Goal: Transaction & Acquisition: Subscribe to service/newsletter

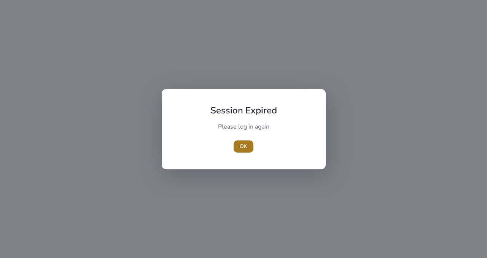
click at [249, 150] on span "button" at bounding box center [244, 146] width 20 height 18
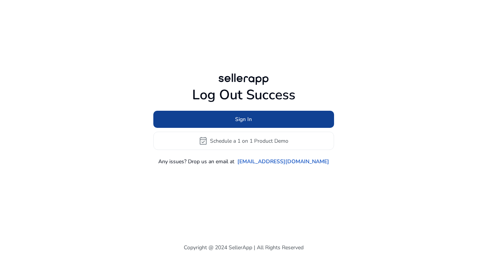
click at [240, 121] on span "Sign In" at bounding box center [243, 119] width 17 height 8
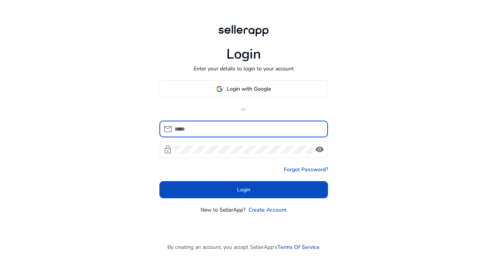
click at [220, 126] on input at bounding box center [248, 129] width 147 height 8
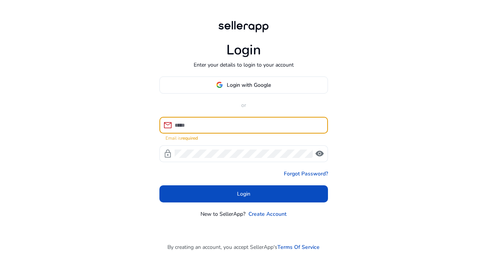
type input "**********"
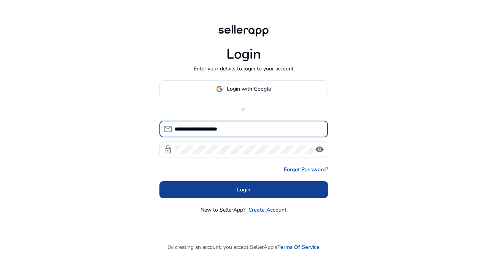
click at [221, 189] on span at bounding box center [243, 190] width 169 height 18
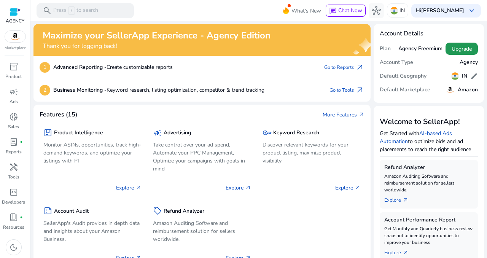
click at [461, 48] on span "Upgrade" at bounding box center [462, 49] width 20 height 8
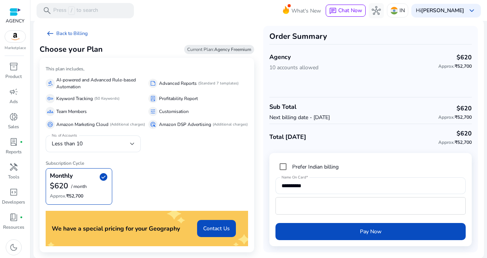
scroll to position [5, 0]
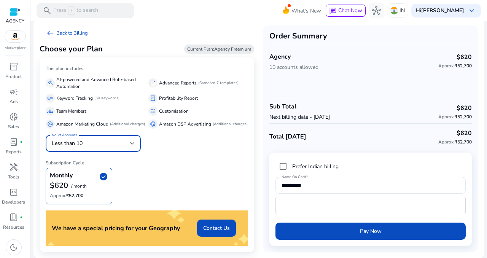
click at [99, 142] on div "Less than 10" at bounding box center [91, 143] width 78 height 8
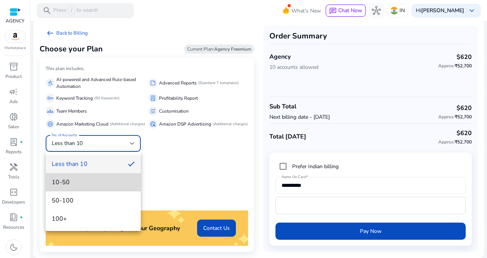
click at [117, 180] on span "10-50" at bounding box center [93, 182] width 83 height 8
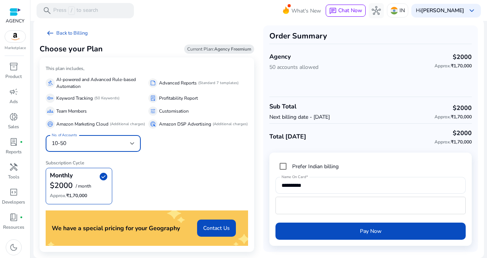
click at [96, 142] on div "10-50" at bounding box center [91, 143] width 78 height 8
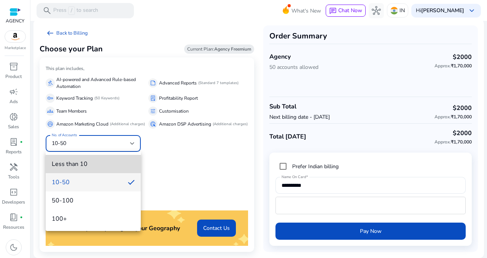
click at [84, 162] on span "Less than 10" at bounding box center [93, 164] width 83 height 8
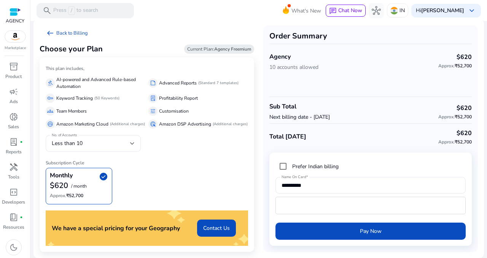
click at [160, 144] on div "This plan includes, gavel AI-powered and Advanced Rule-based Automation summari…" at bounding box center [147, 154] width 215 height 194
